Goal: Transaction & Acquisition: Book appointment/travel/reservation

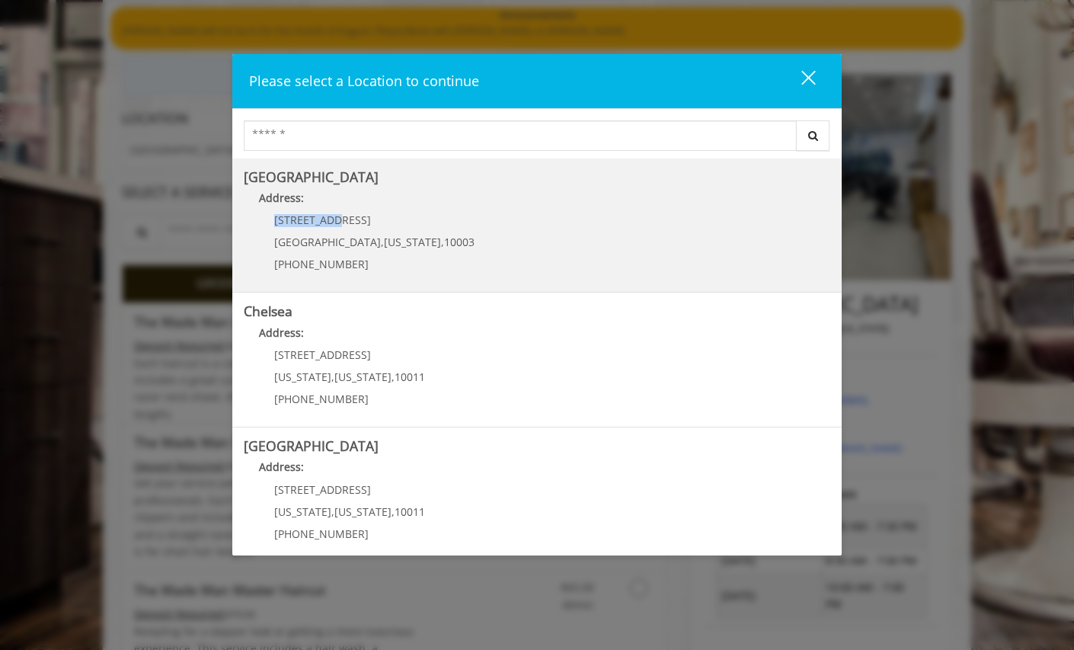
drag, startPoint x: 340, startPoint y: 228, endPoint x: 264, endPoint y: 219, distance: 75.9
click at [264, 219] on div "60 E 8th St Manhattan , New York , 10003 (212) 598-1840" at bounding box center [363, 247] width 238 height 66
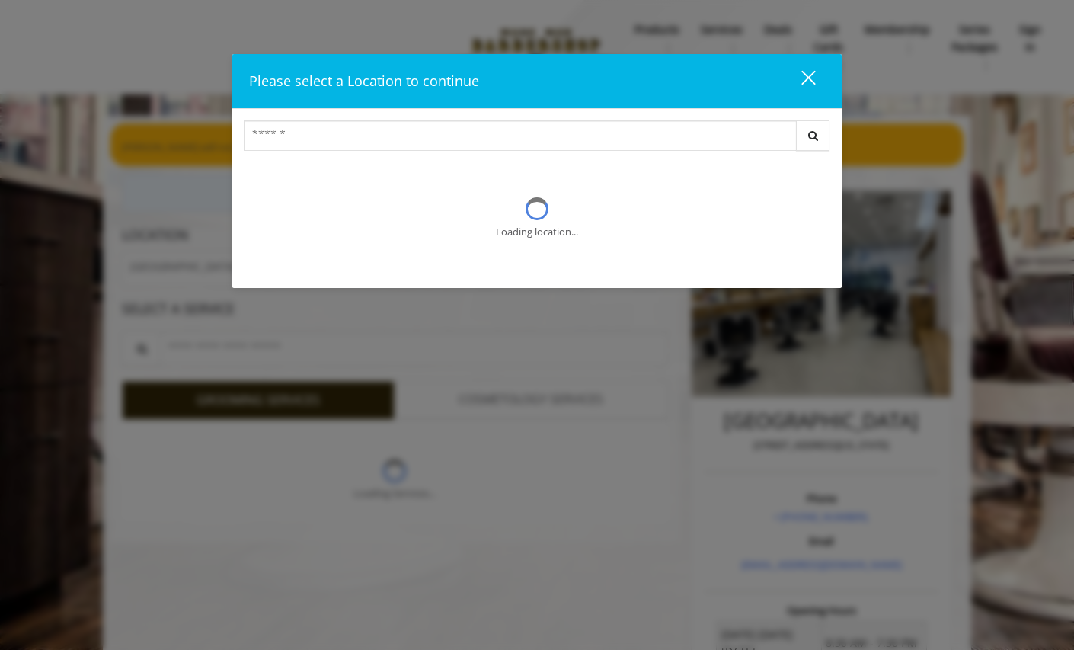
scroll to position [117, 0]
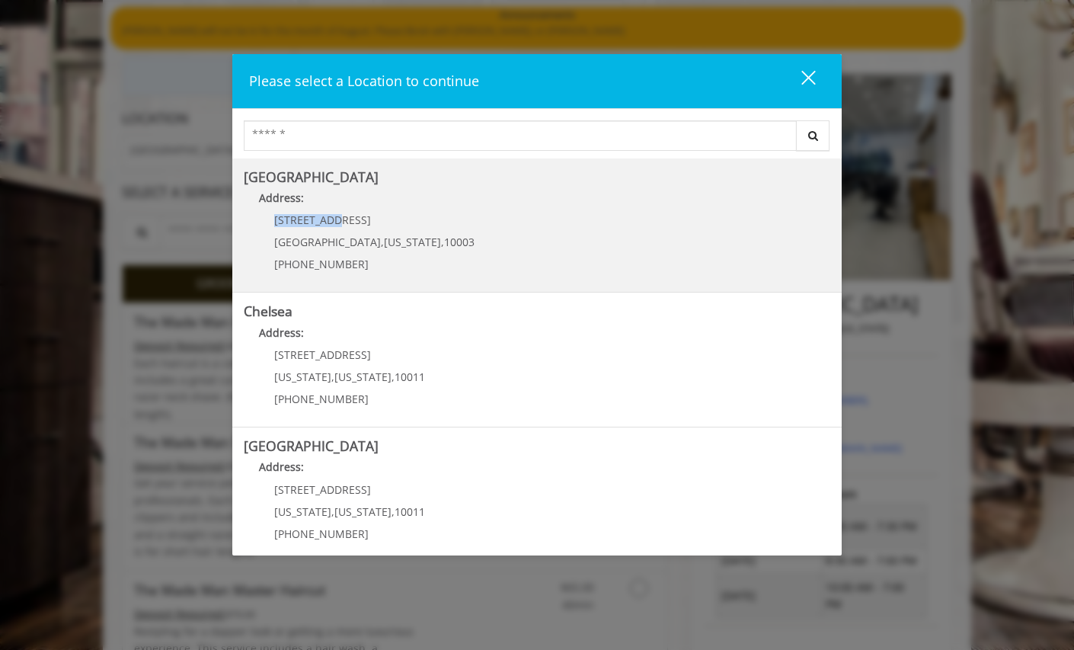
copy span "[STREET_ADDRESS]"
drag, startPoint x: 334, startPoint y: 219, endPoint x: 270, endPoint y: 213, distance: 64.2
click at [270, 214] on div "60 E 8th St Manhattan , New York , 10003 (212) 598-1840" at bounding box center [363, 247] width 238 height 66
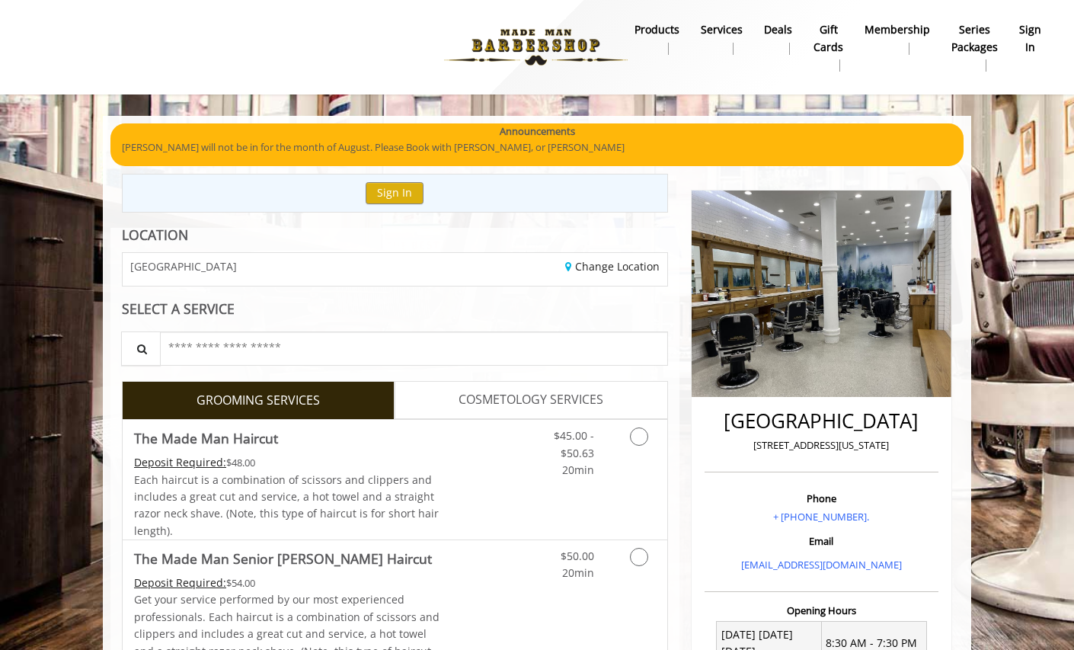
scroll to position [117, 0]
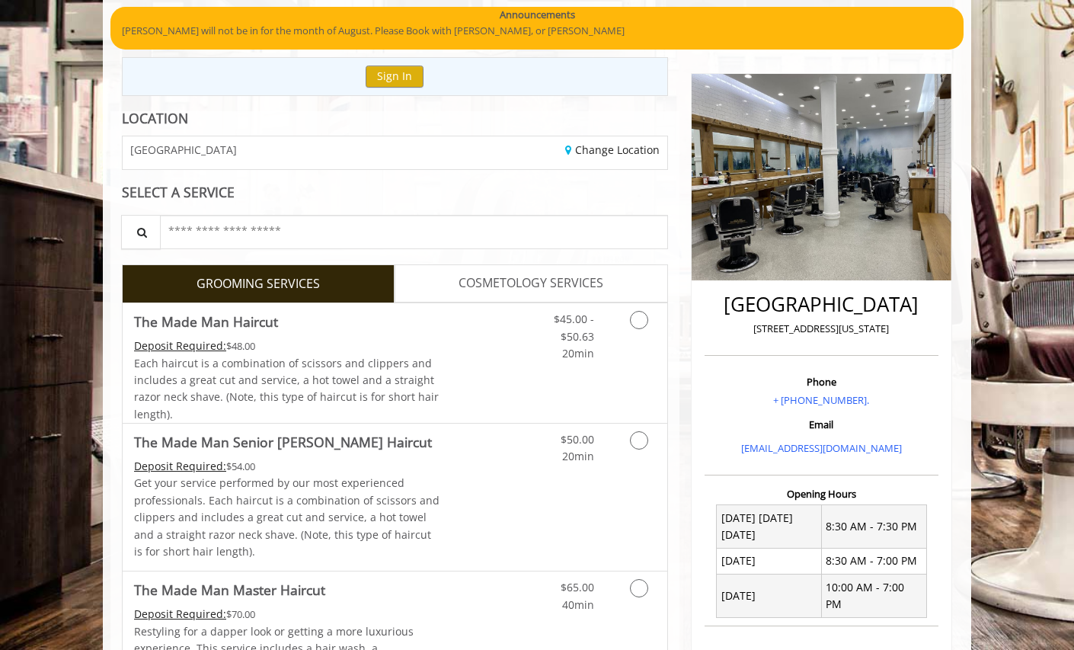
click at [213, 148] on span "[GEOGRAPHIC_DATA]" at bounding box center [183, 149] width 107 height 11
click at [588, 148] on link "Change Location" at bounding box center [612, 149] width 94 height 14
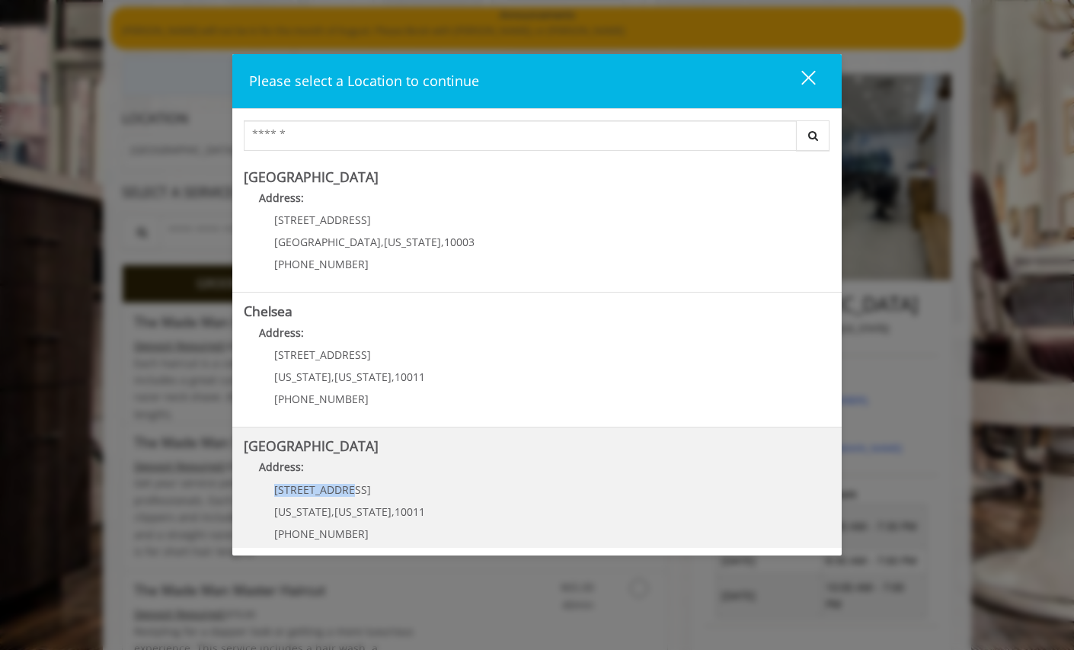
copy span "267 W 15th St"
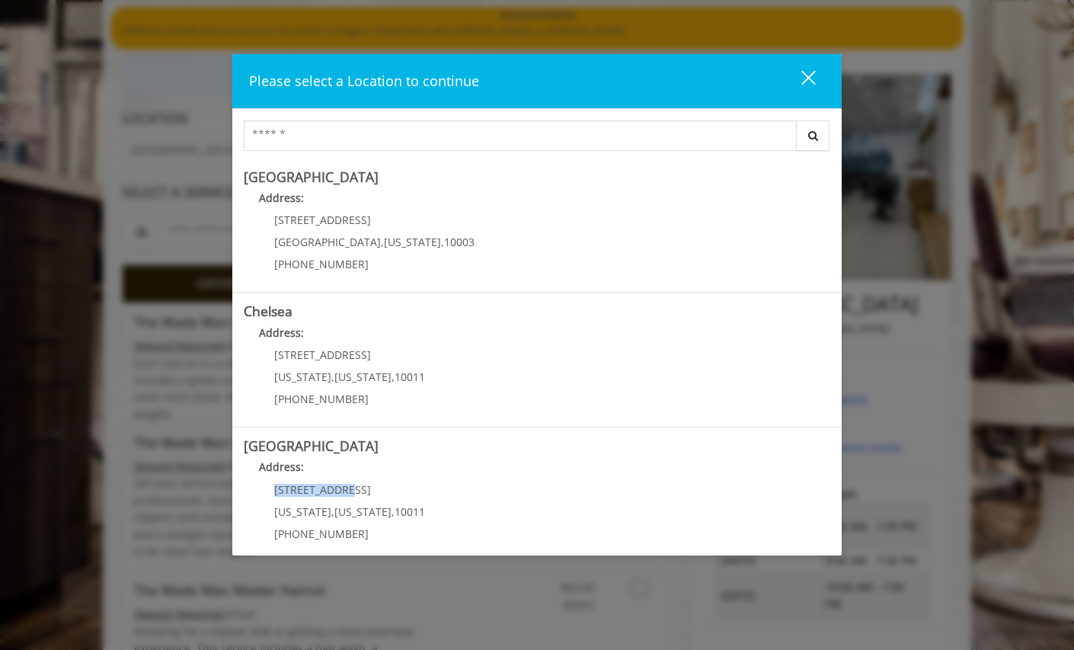
drag, startPoint x: 345, startPoint y: 488, endPoint x: 288, endPoint y: 481, distance: 57.5
click at [279, 487] on p "267 W 15th St" at bounding box center [349, 489] width 151 height 11
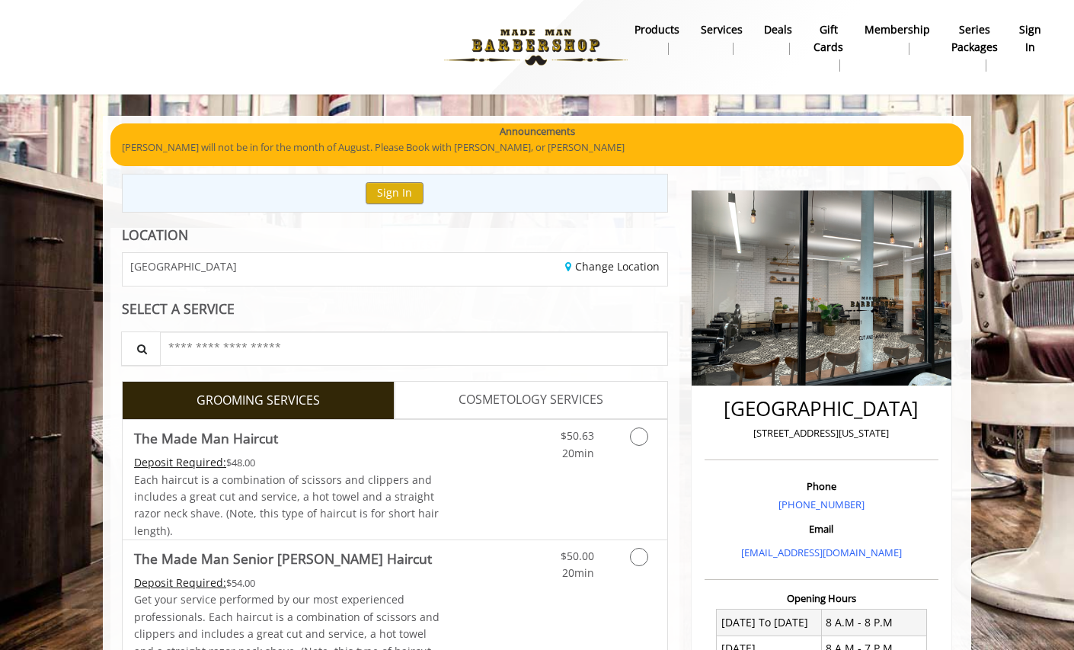
scroll to position [117, 0]
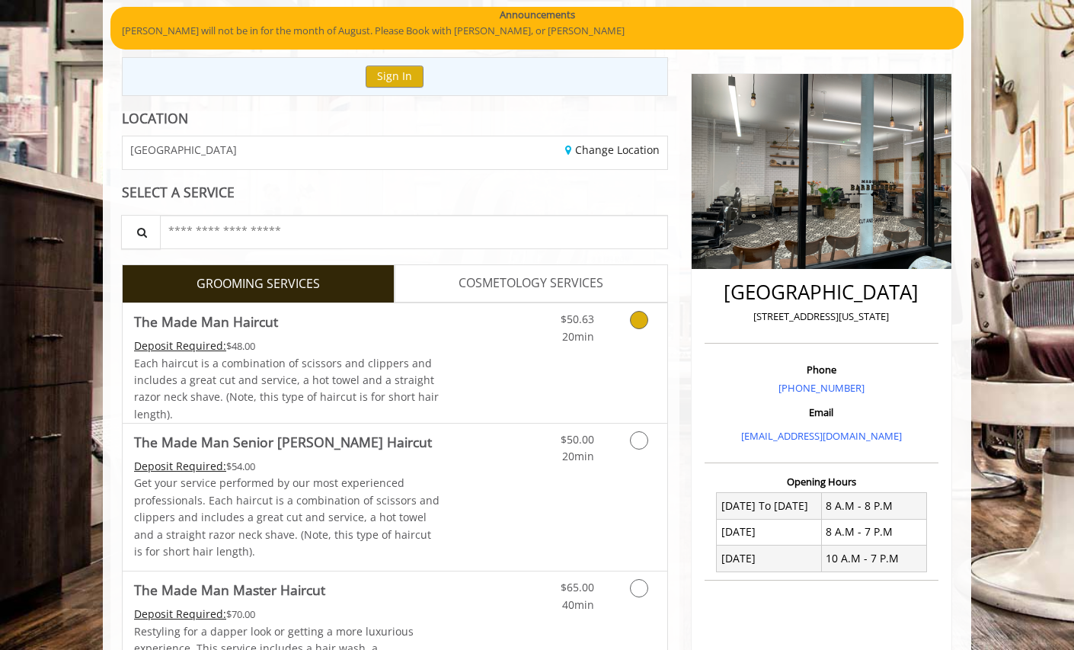
click at [635, 323] on icon "Grooming services" at bounding box center [639, 320] width 18 height 18
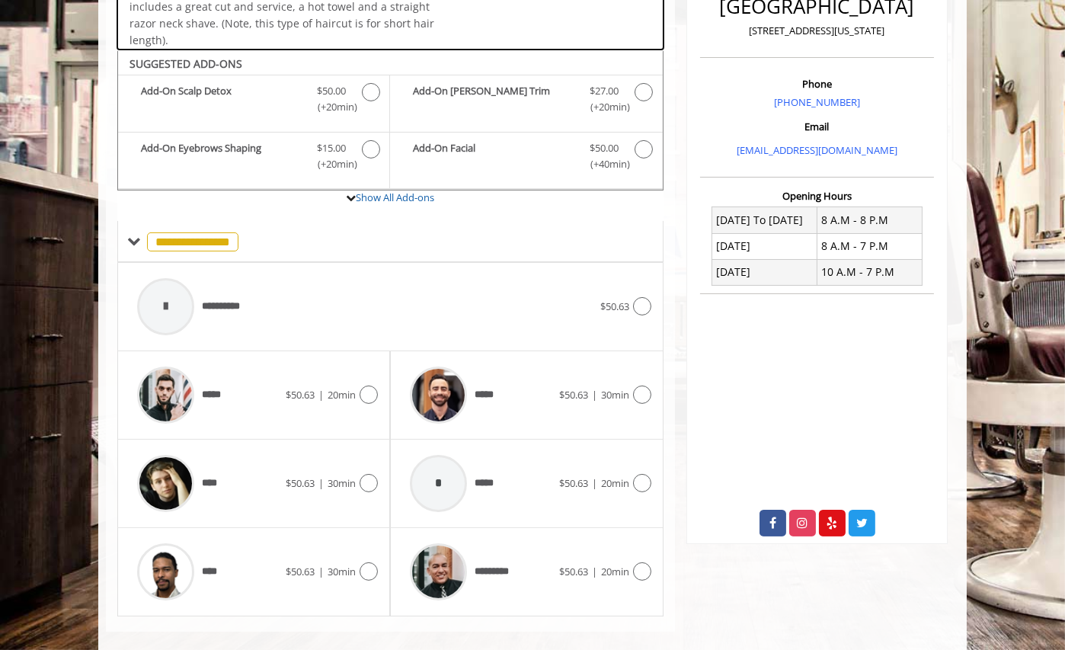
scroll to position [417, 0]
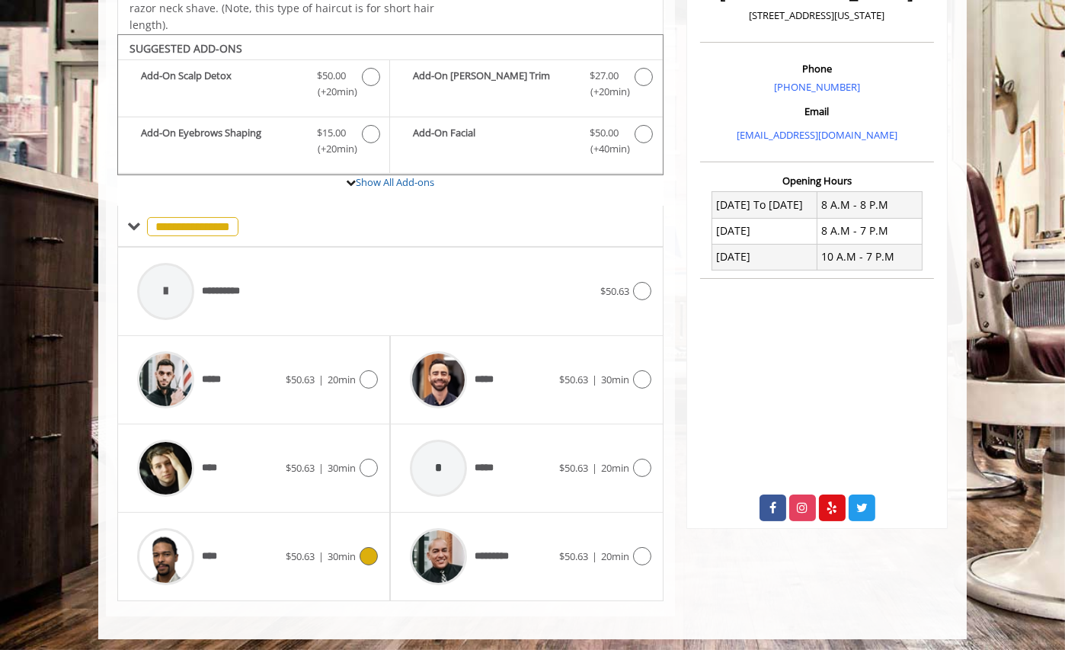
click at [235, 562] on div "****" at bounding box center [207, 556] width 156 height 72
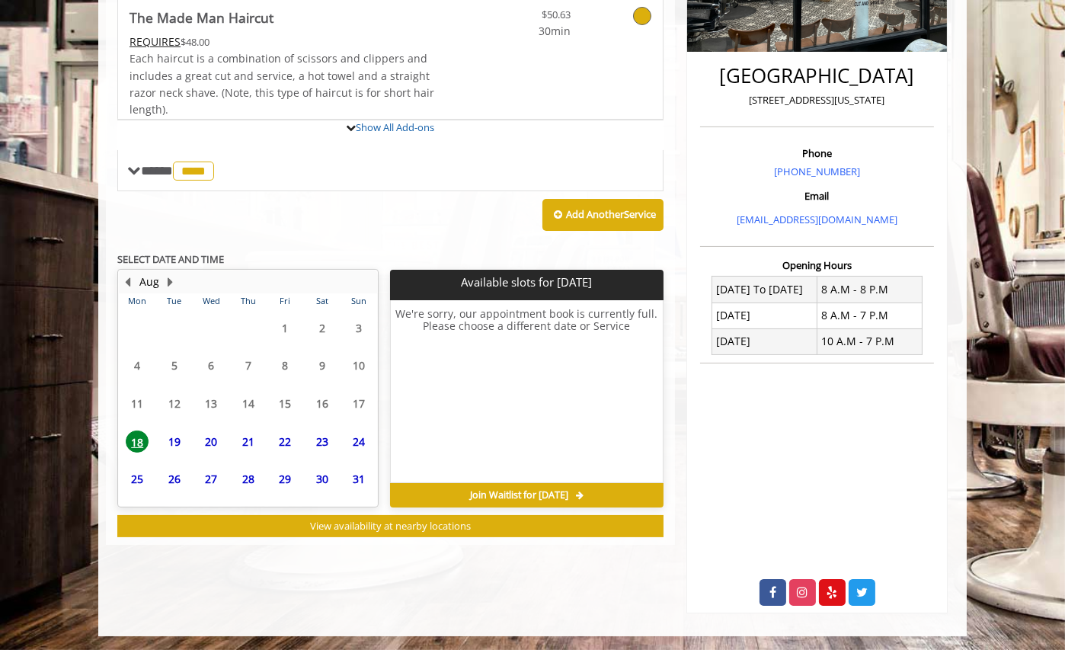
scroll to position [402, 0]
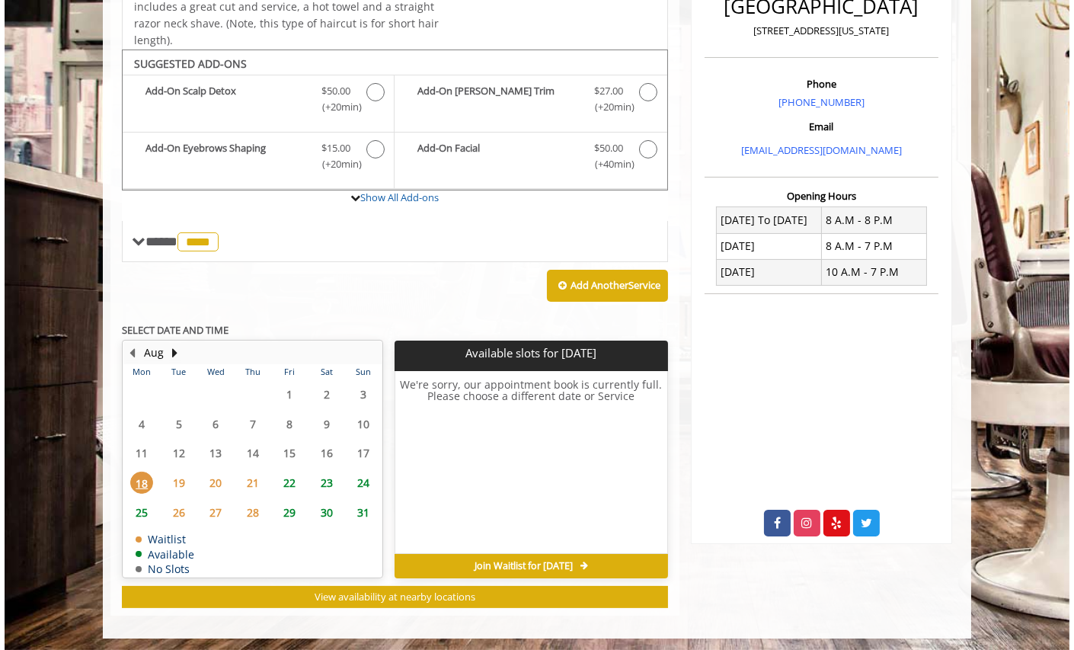
scroll to position [117, 0]
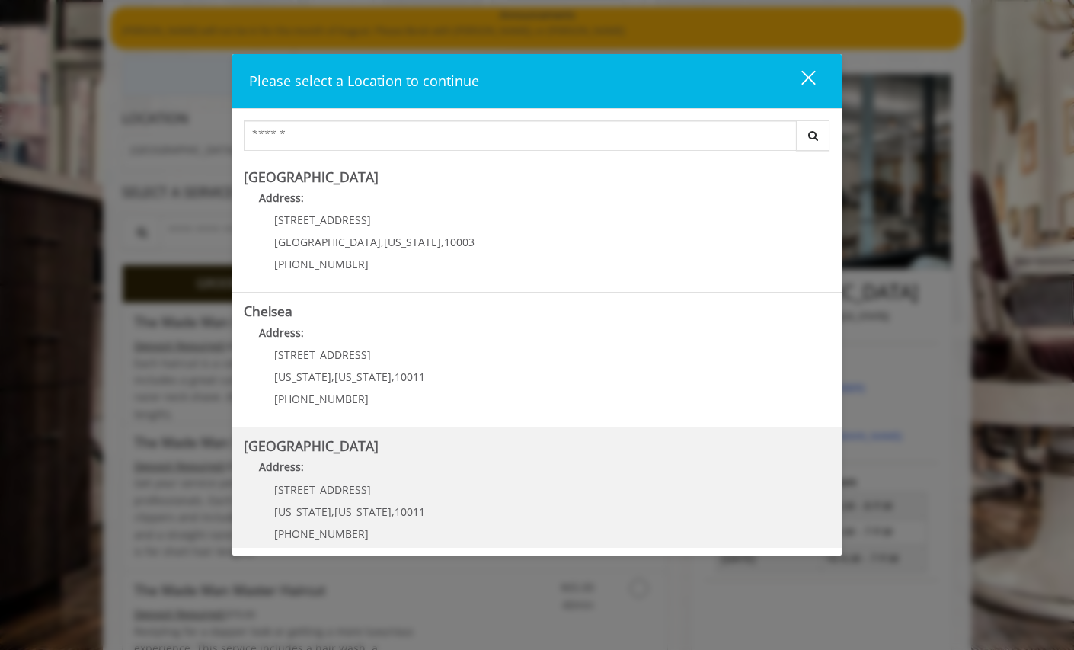
click at [434, 480] on Street "Address:" at bounding box center [537, 470] width 586 height 24
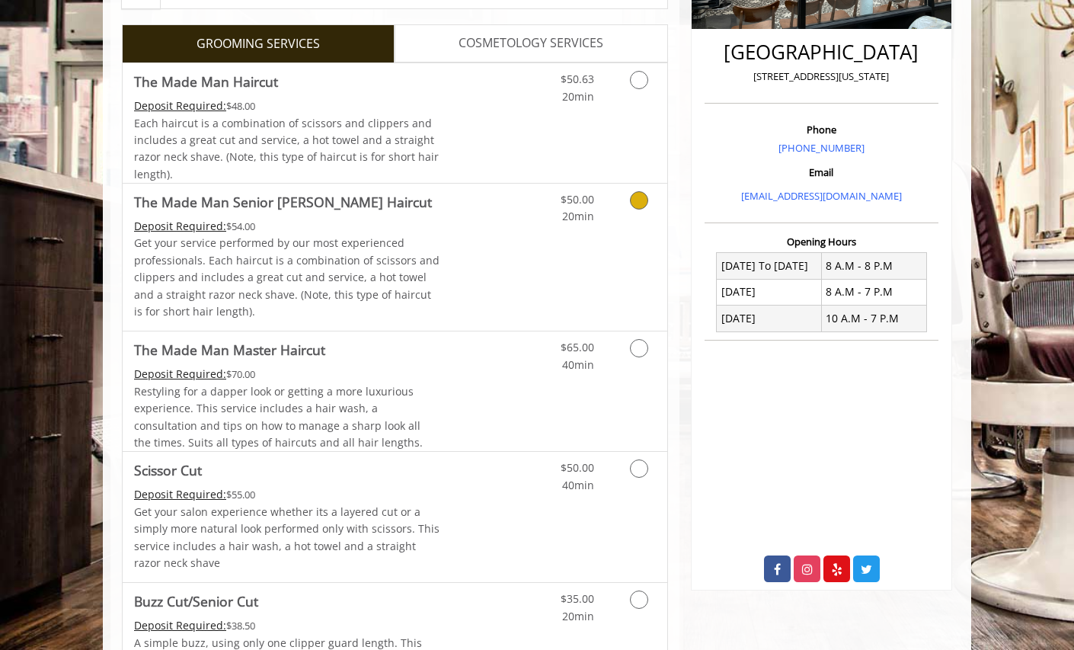
scroll to position [360, 0]
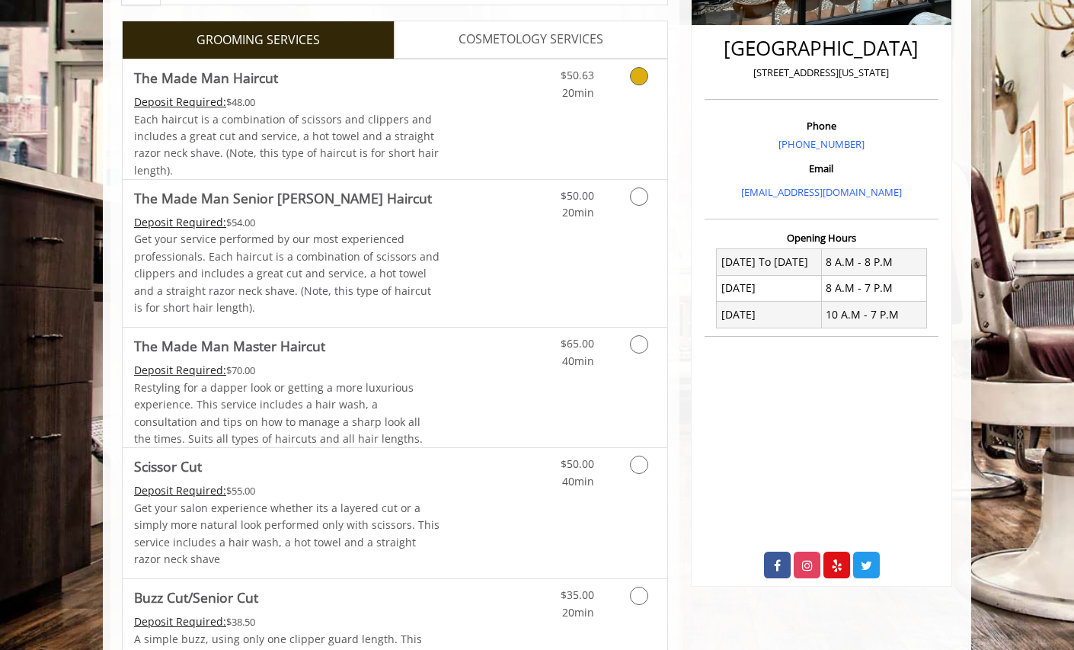
click at [469, 119] on link "Discounted Price" at bounding box center [485, 119] width 91 height 120
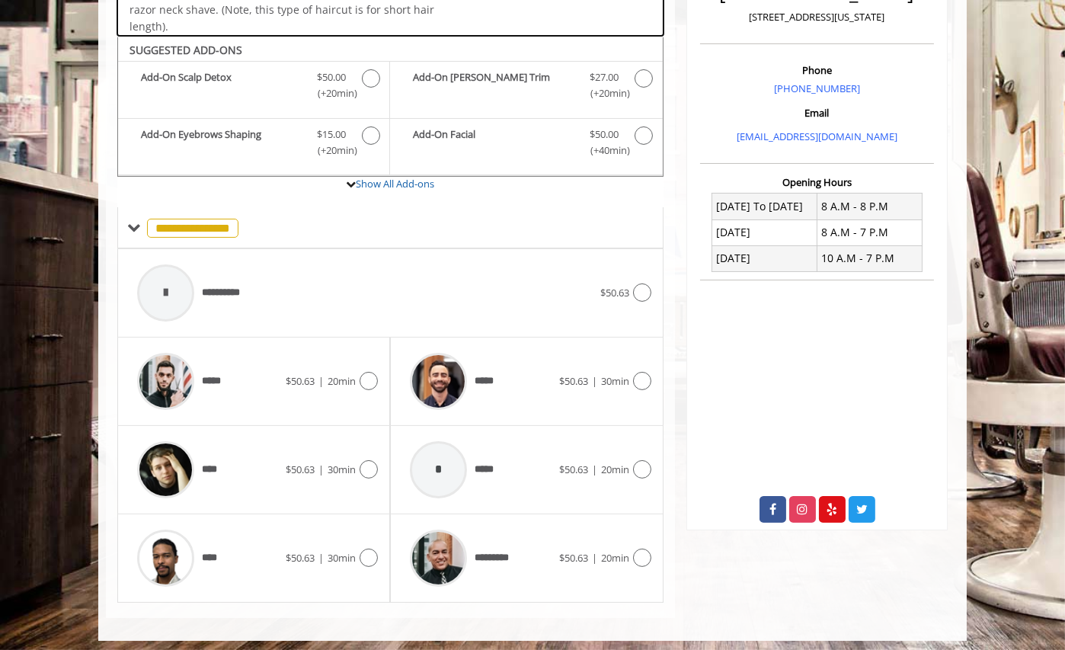
scroll to position [417, 0]
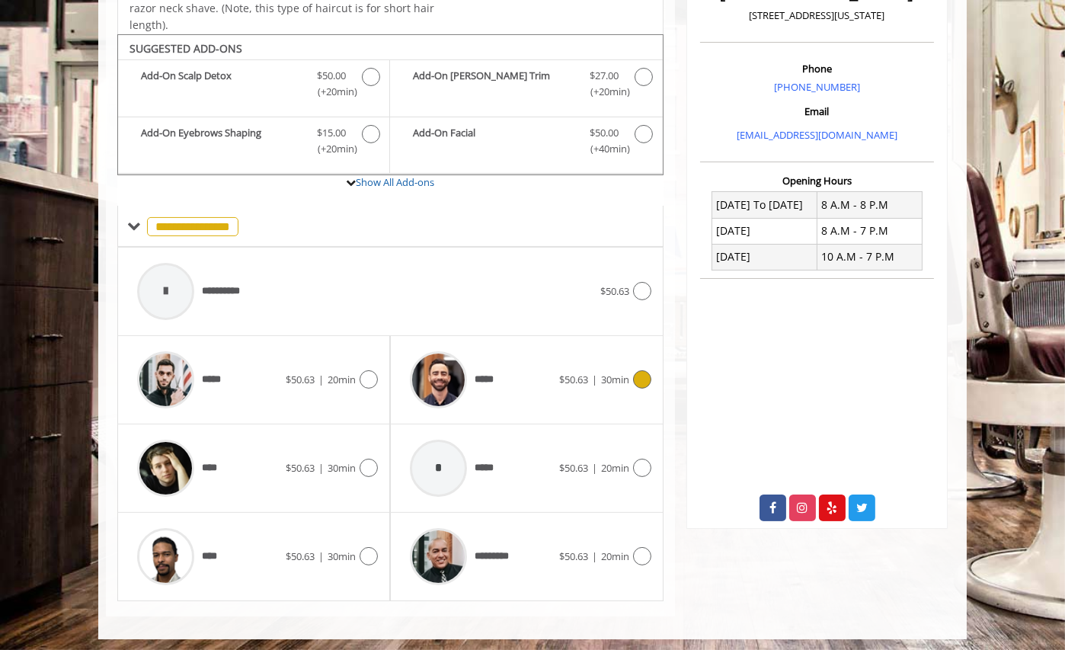
click at [447, 381] on img at bounding box center [438, 379] width 57 height 57
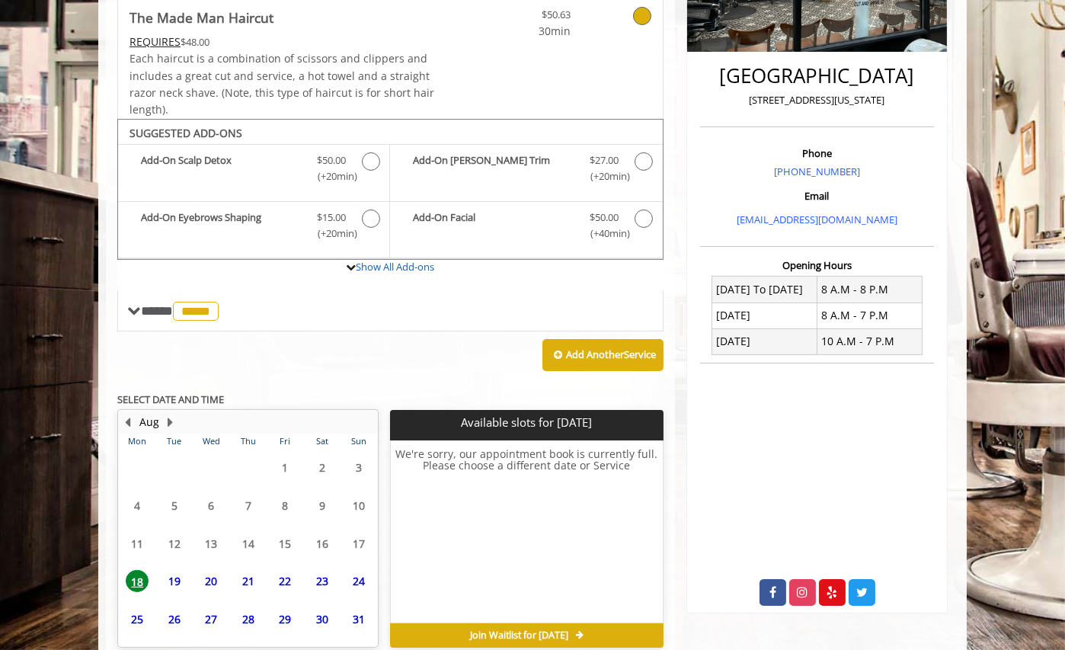
scroll to position [402, 0]
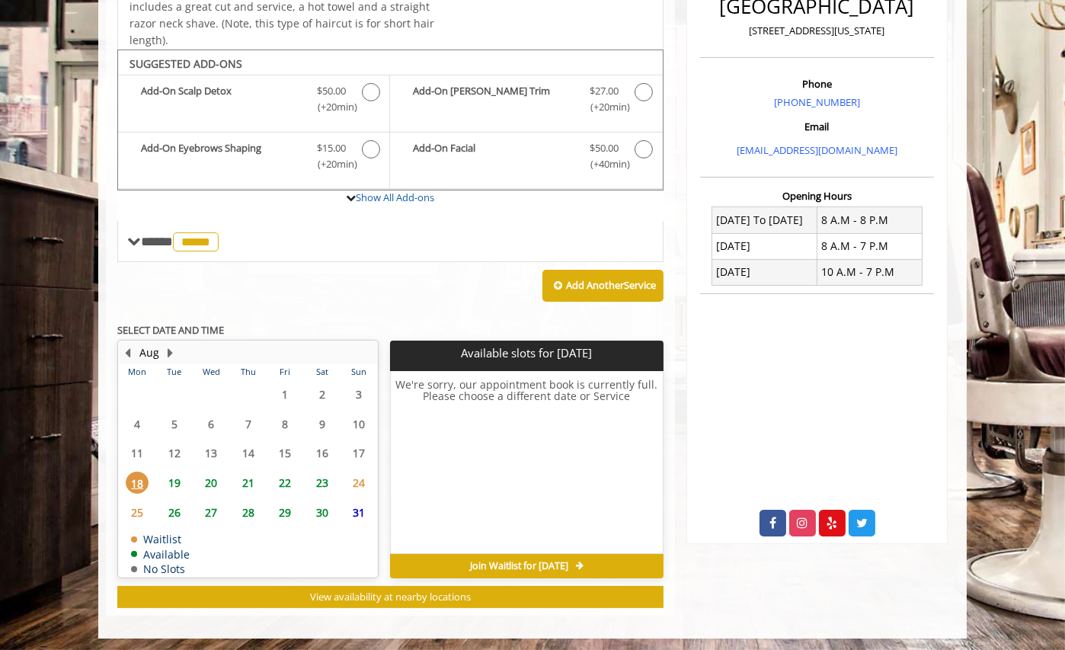
click at [173, 484] on span "19" at bounding box center [174, 482] width 23 height 22
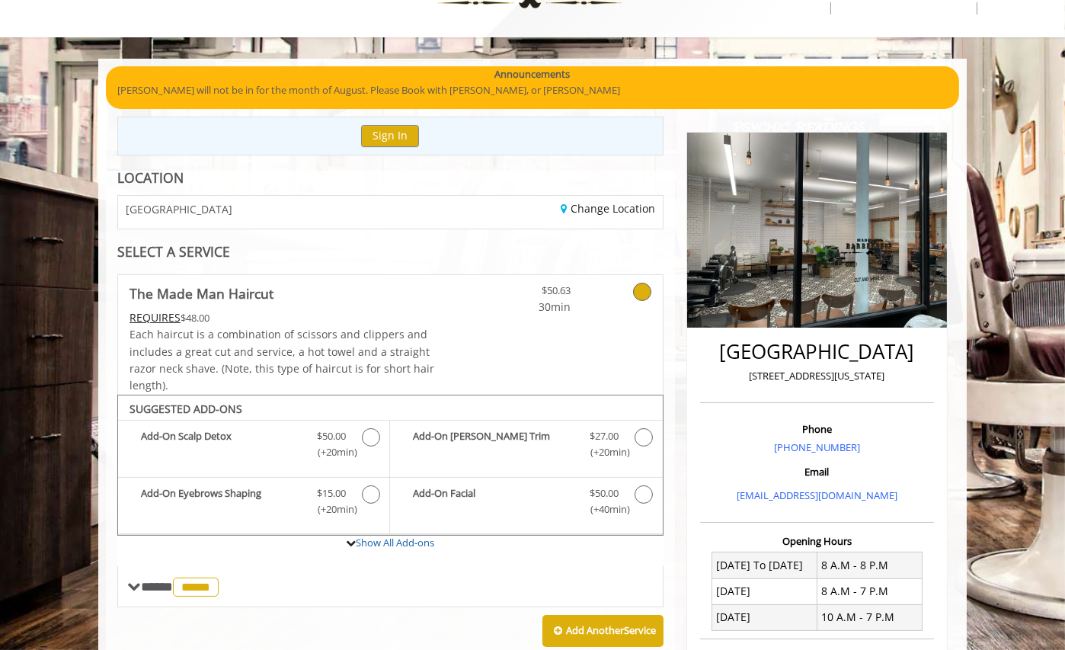
scroll to position [0, 0]
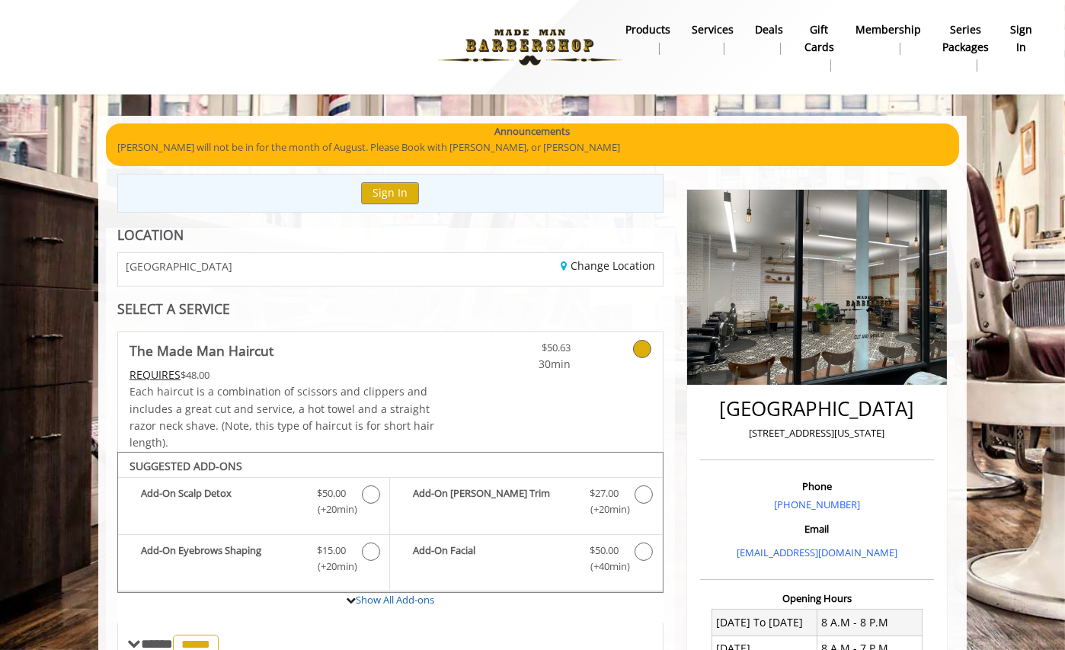
click at [456, 38] on img at bounding box center [529, 47] width 209 height 84
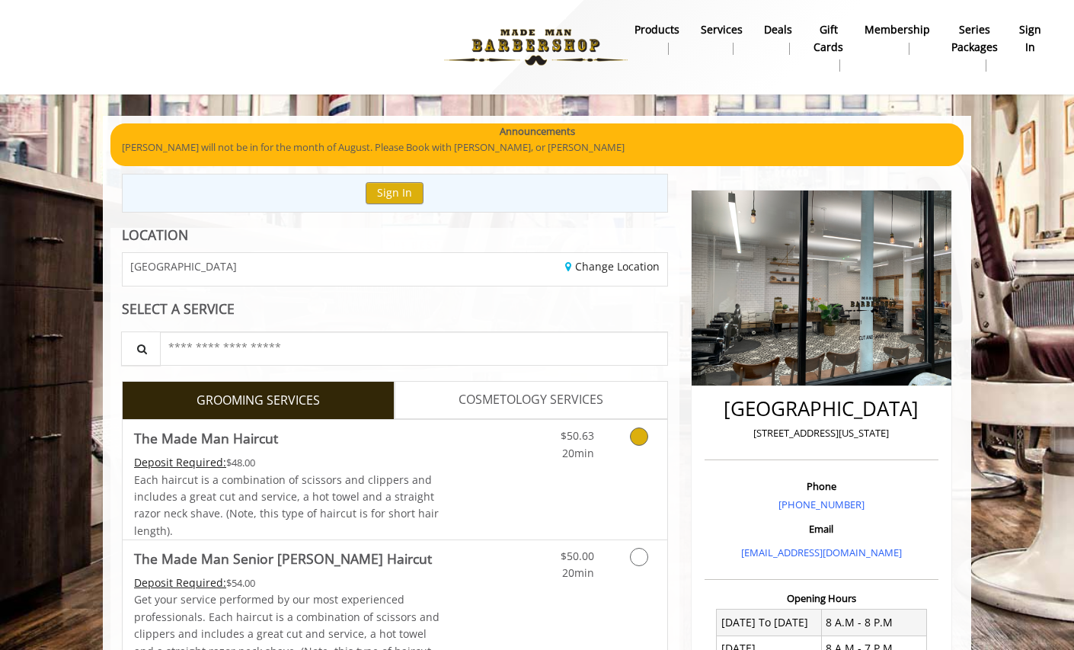
click at [642, 436] on icon "Grooming services" at bounding box center [639, 436] width 18 height 18
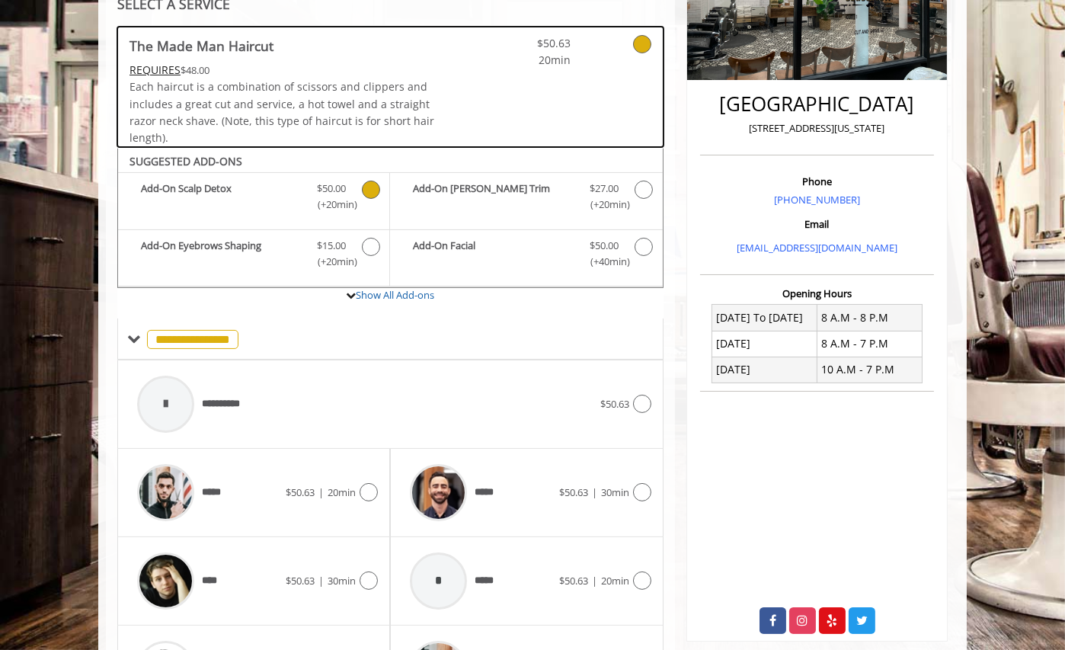
scroll to position [417, 0]
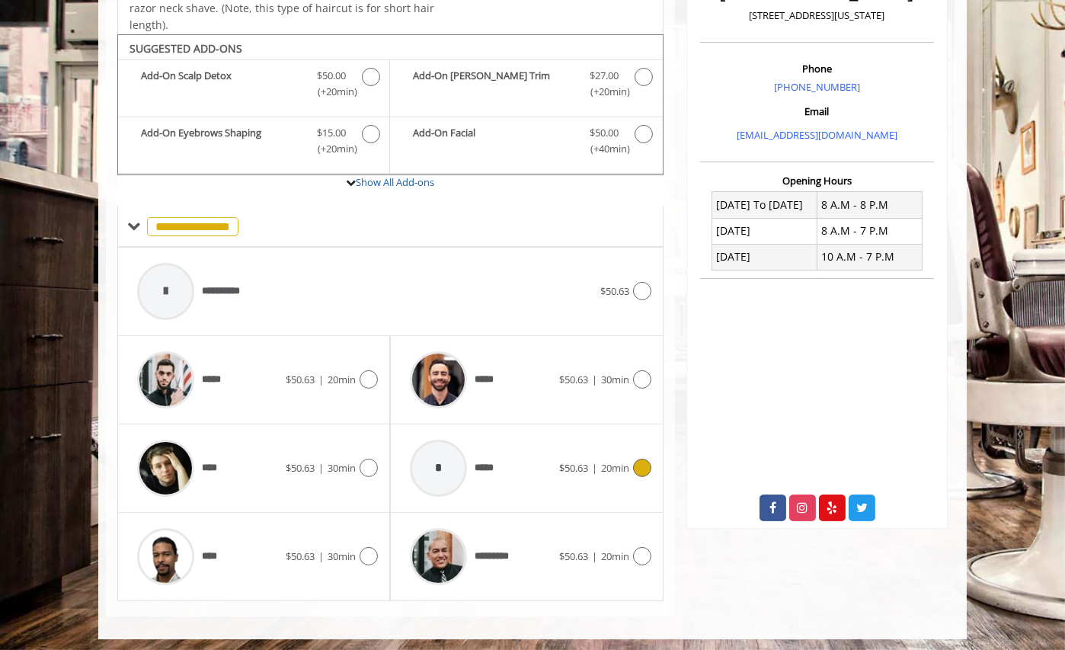
click at [642, 458] on icon at bounding box center [642, 467] width 18 height 18
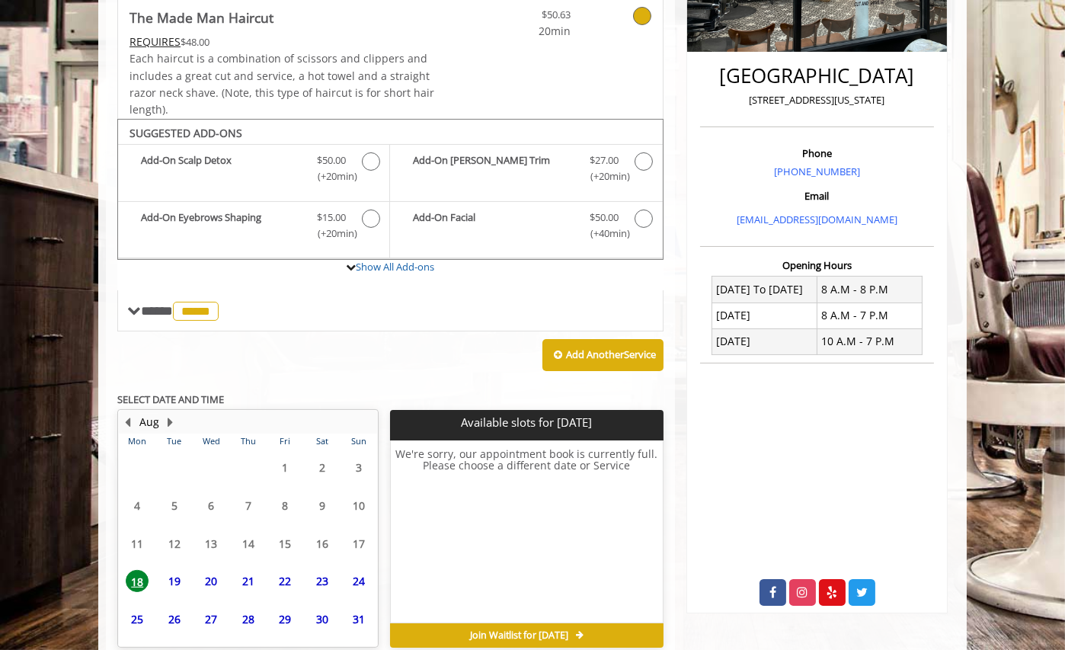
scroll to position [402, 0]
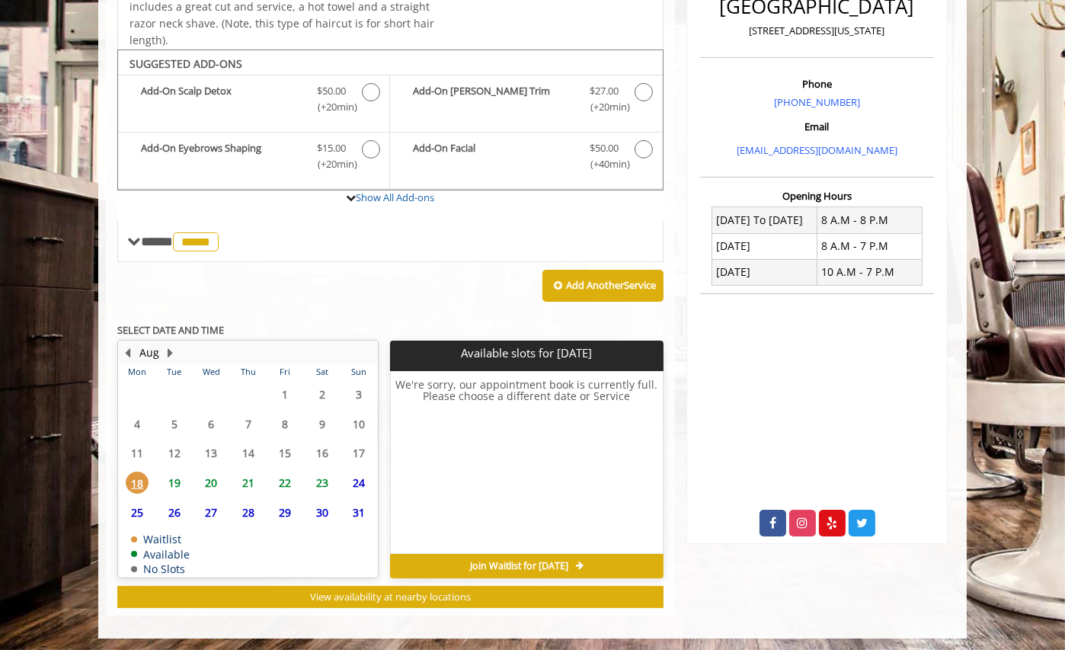
click at [178, 479] on span "19" at bounding box center [174, 482] width 23 height 22
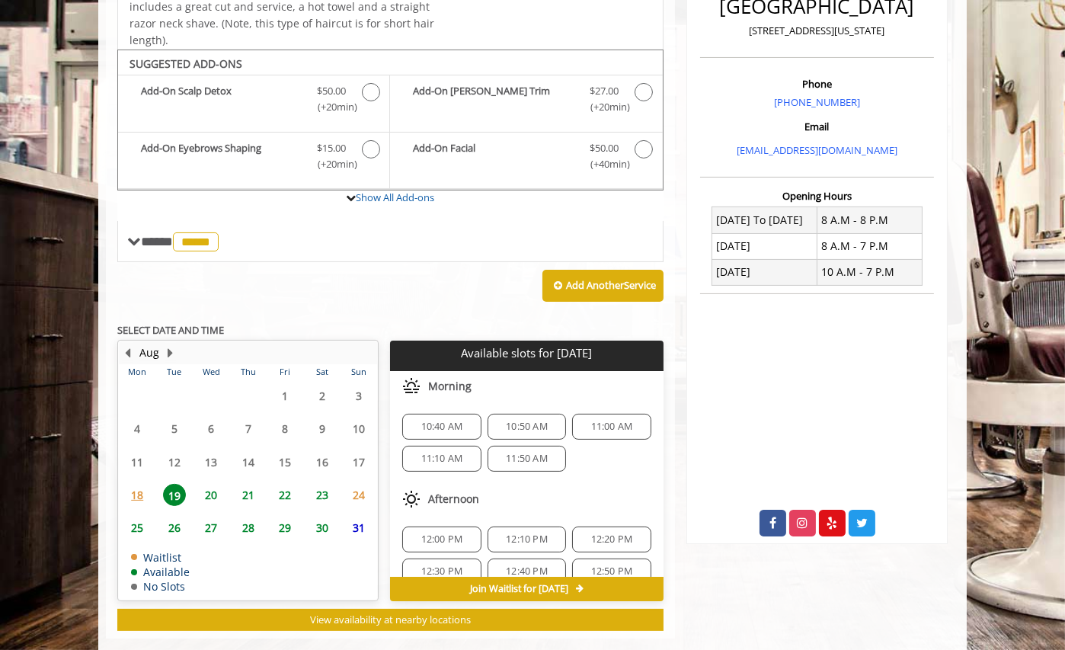
scroll to position [425, 0]
